Goal: Information Seeking & Learning: Learn about a topic

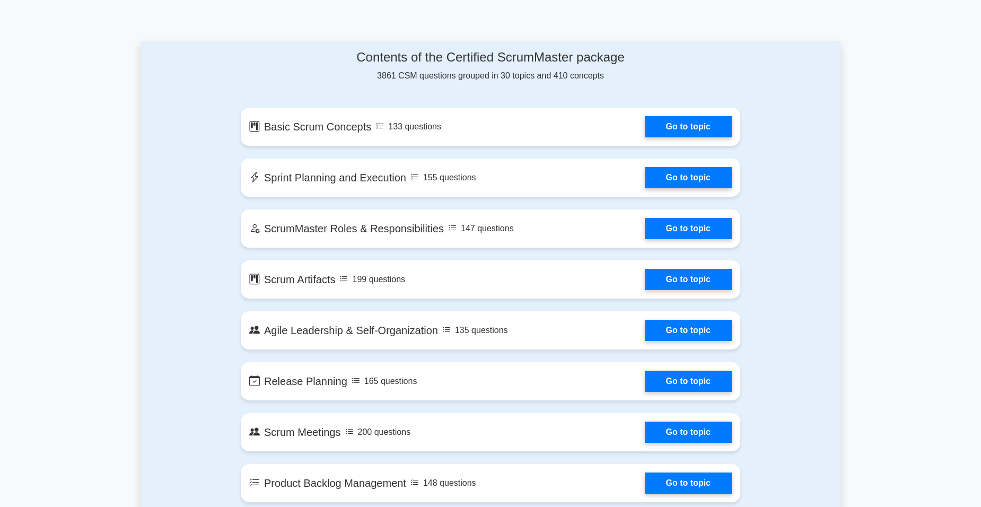
scroll to position [531, 0]
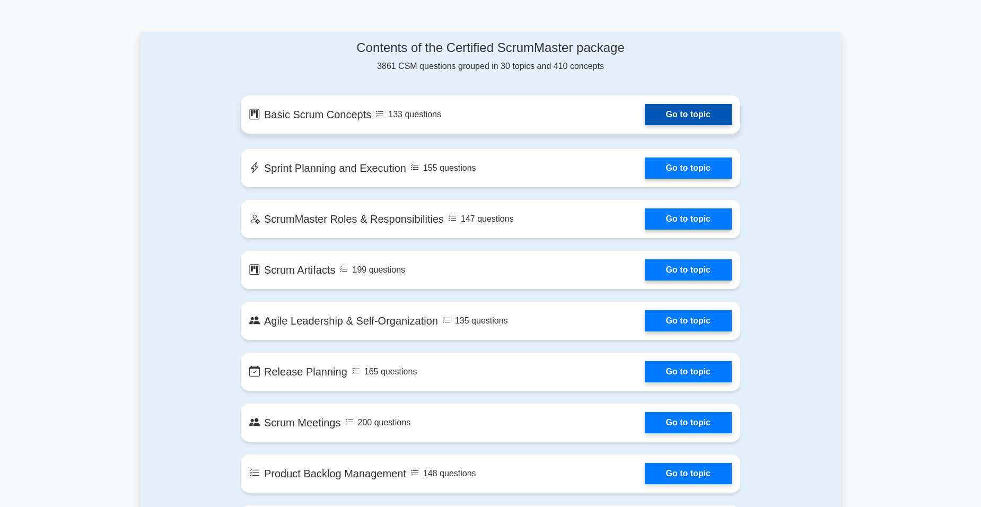
click at [671, 112] on link "Go to topic" at bounding box center [688, 114] width 87 height 21
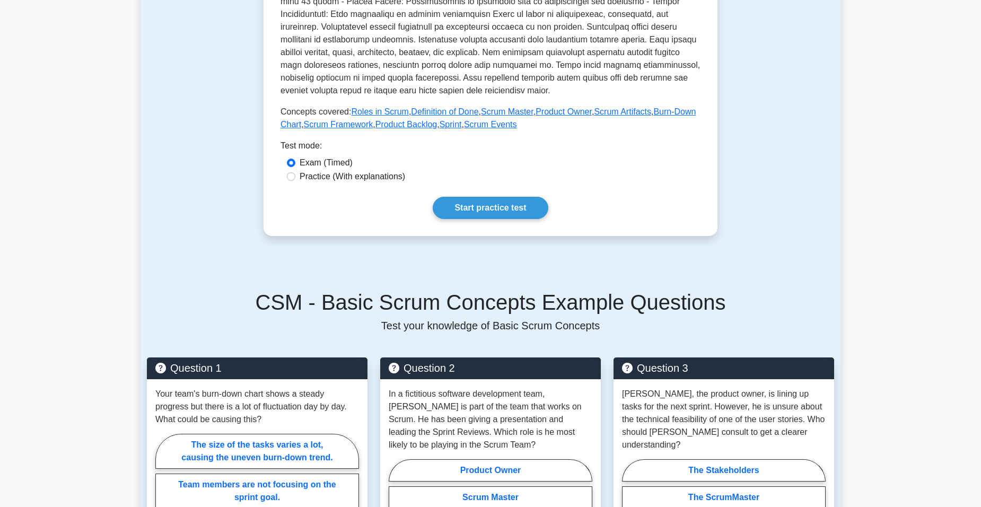
scroll to position [424, 0]
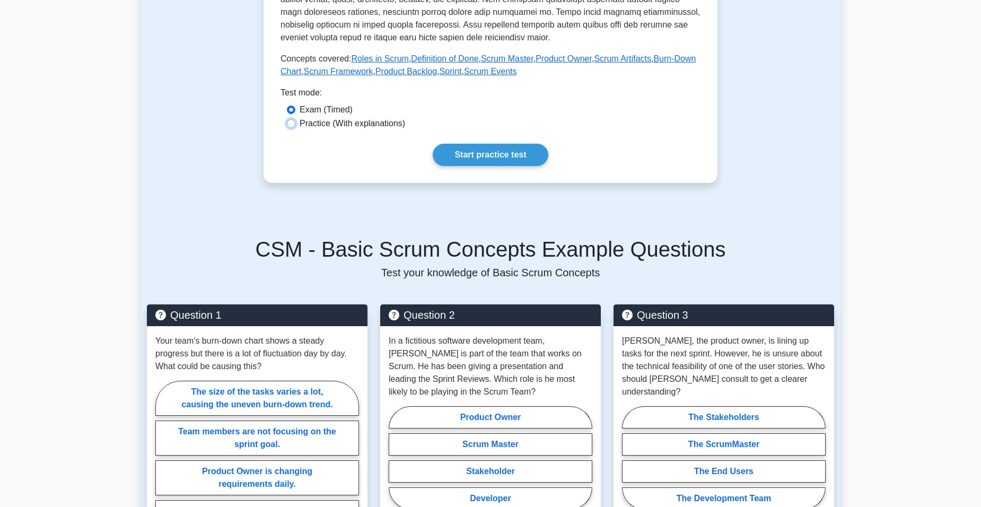
click at [291, 123] on input "Practice (With explanations)" at bounding box center [291, 123] width 8 height 8
radio input "true"
click at [524, 152] on link "Start practice test" at bounding box center [490, 155] width 115 height 22
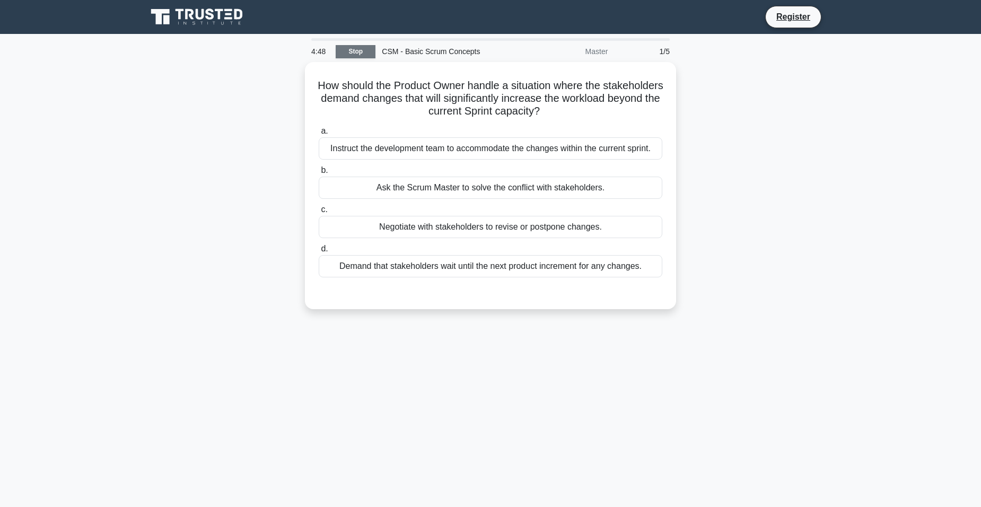
click at [363, 48] on link "Stop" at bounding box center [356, 51] width 40 height 13
